Goal: Subscribe to service/newsletter

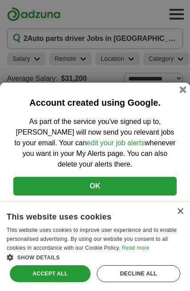
click at [158, 155] on p "As part of the service you've signed up to, Adzuna will now send you relevant j…" at bounding box center [94, 142] width 163 height 53
click at [110, 183] on button "OK" at bounding box center [94, 186] width 163 height 19
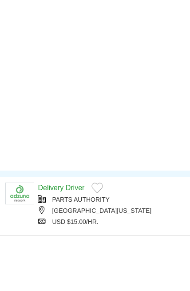
scroll to position [14, 0]
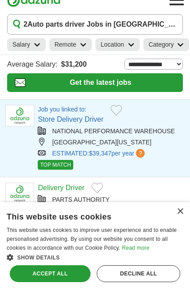
click at [50, 165] on span "TOP MATCH" at bounding box center [55, 165] width 35 height 10
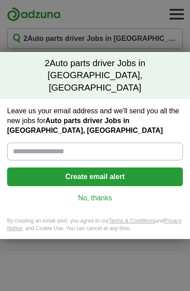
click at [103, 144] on input "Leave us your email address and we'll send you all the new jobs for Auto parts …" at bounding box center [95, 151] width 176 height 18
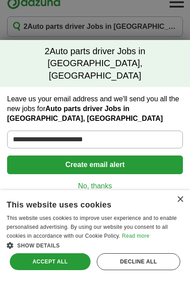
type input "**********"
click at [140, 182] on button "Create email alert" at bounding box center [95, 176] width 176 height 19
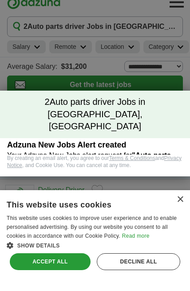
scroll to position [12, 0]
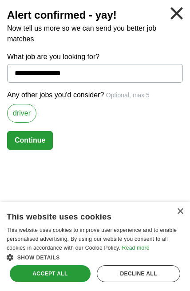
click at [21, 121] on label "driver" at bounding box center [21, 113] width 29 height 19
click at [25, 139] on button "Continue" at bounding box center [30, 140] width 46 height 19
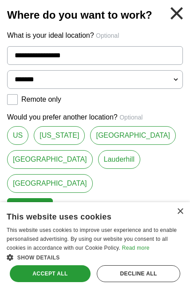
click at [52, 134] on link "[US_STATE]" at bounding box center [59, 135] width 51 height 19
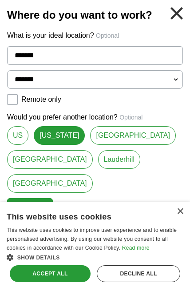
click at [126, 133] on link "[GEOGRAPHIC_DATA]" at bounding box center [133, 135] width 86 height 19
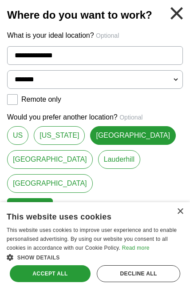
click at [51, 139] on link "[US_STATE]" at bounding box center [59, 135] width 51 height 19
type input "*******"
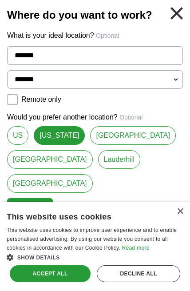
click at [22, 209] on button "Continue" at bounding box center [30, 207] width 46 height 19
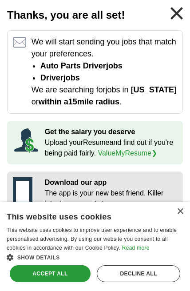
scroll to position [357, 0]
click at [28, 247] on button "Return to search" at bounding box center [42, 241] width 71 height 19
